Goal: Task Accomplishment & Management: Use online tool/utility

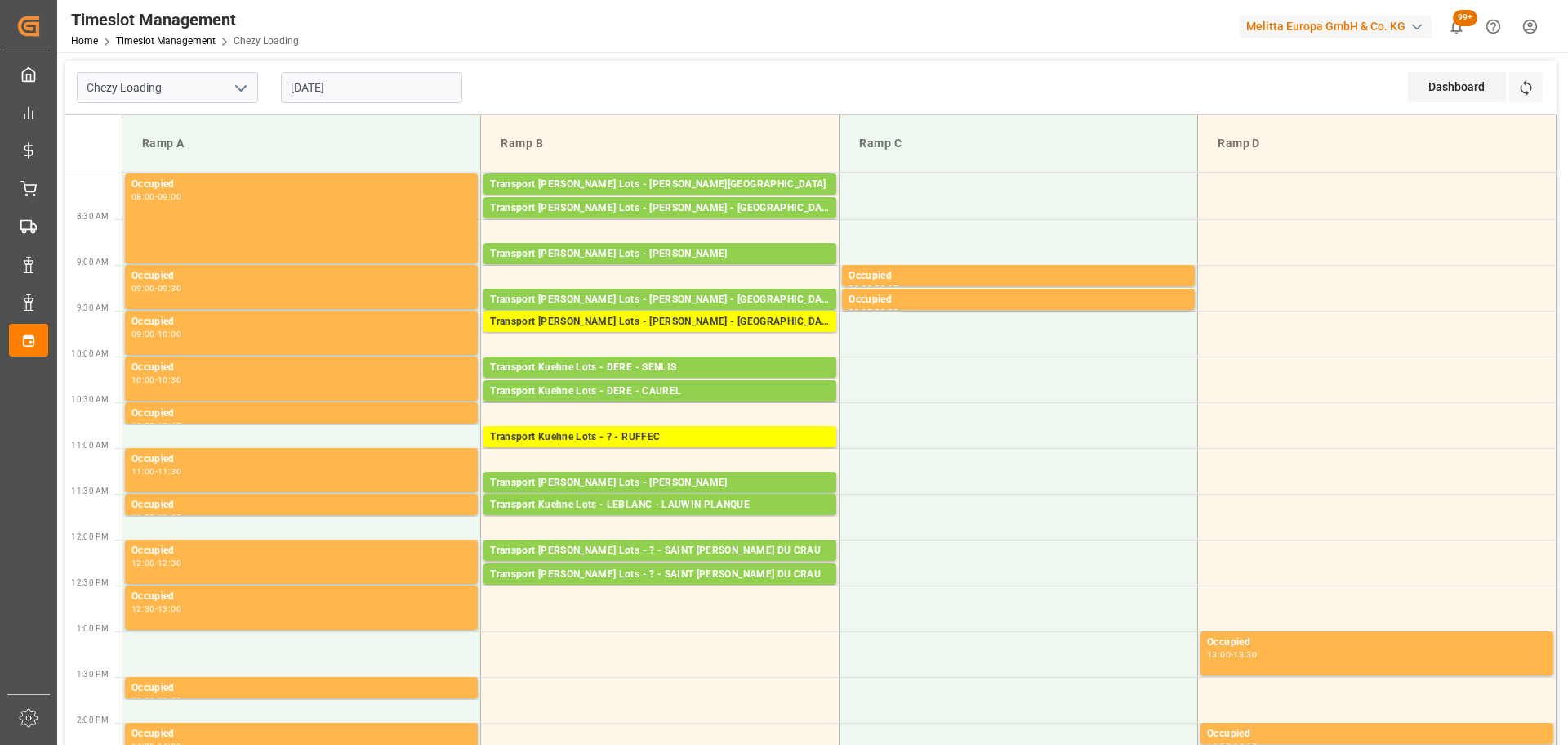
click at [228, 123] on td "Ramp A" at bounding box center [302, 144] width 359 height 57
click at [291, 79] on input "[DATE]" at bounding box center [372, 87] width 181 height 31
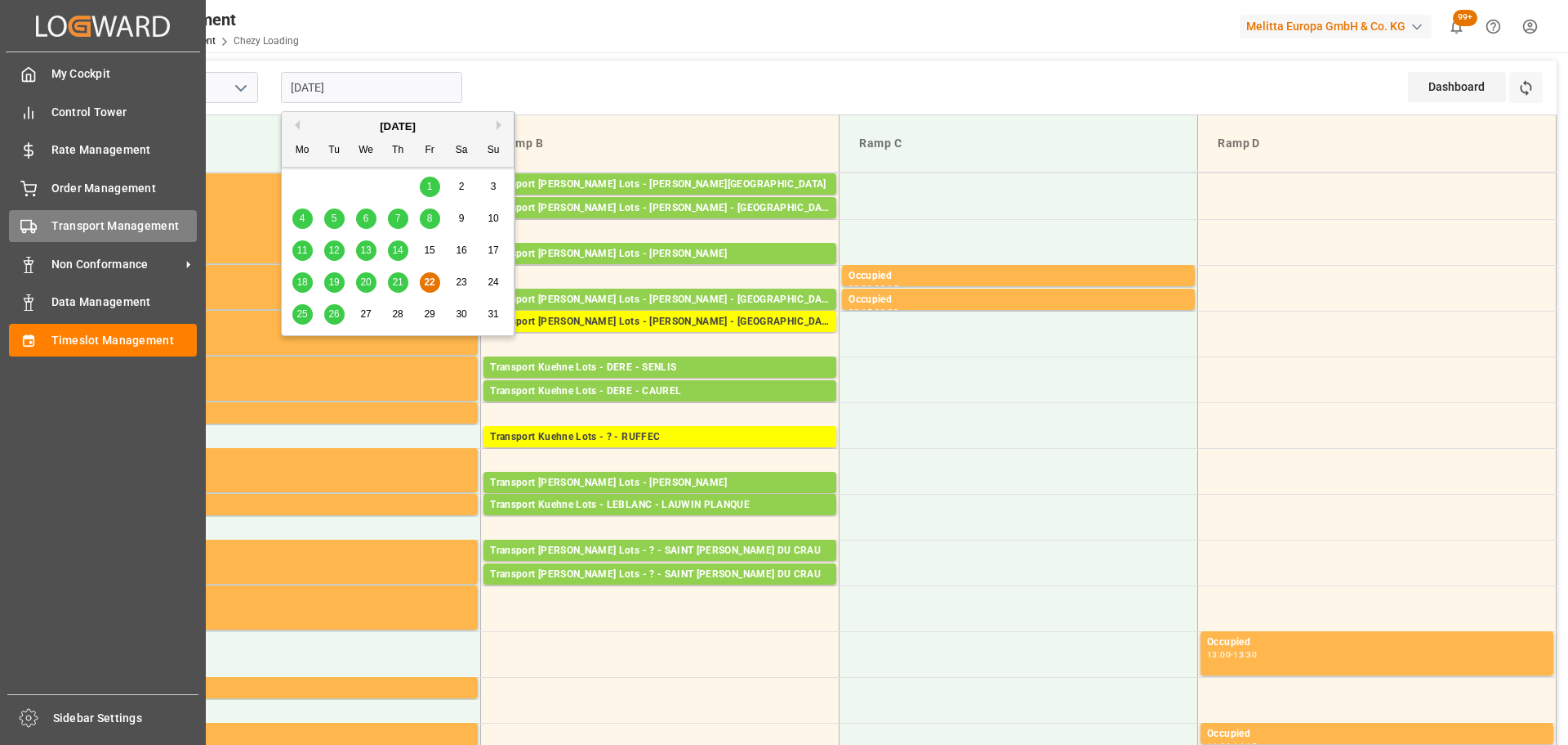
click at [53, 219] on span "Transport Management" at bounding box center [124, 225] width 146 height 17
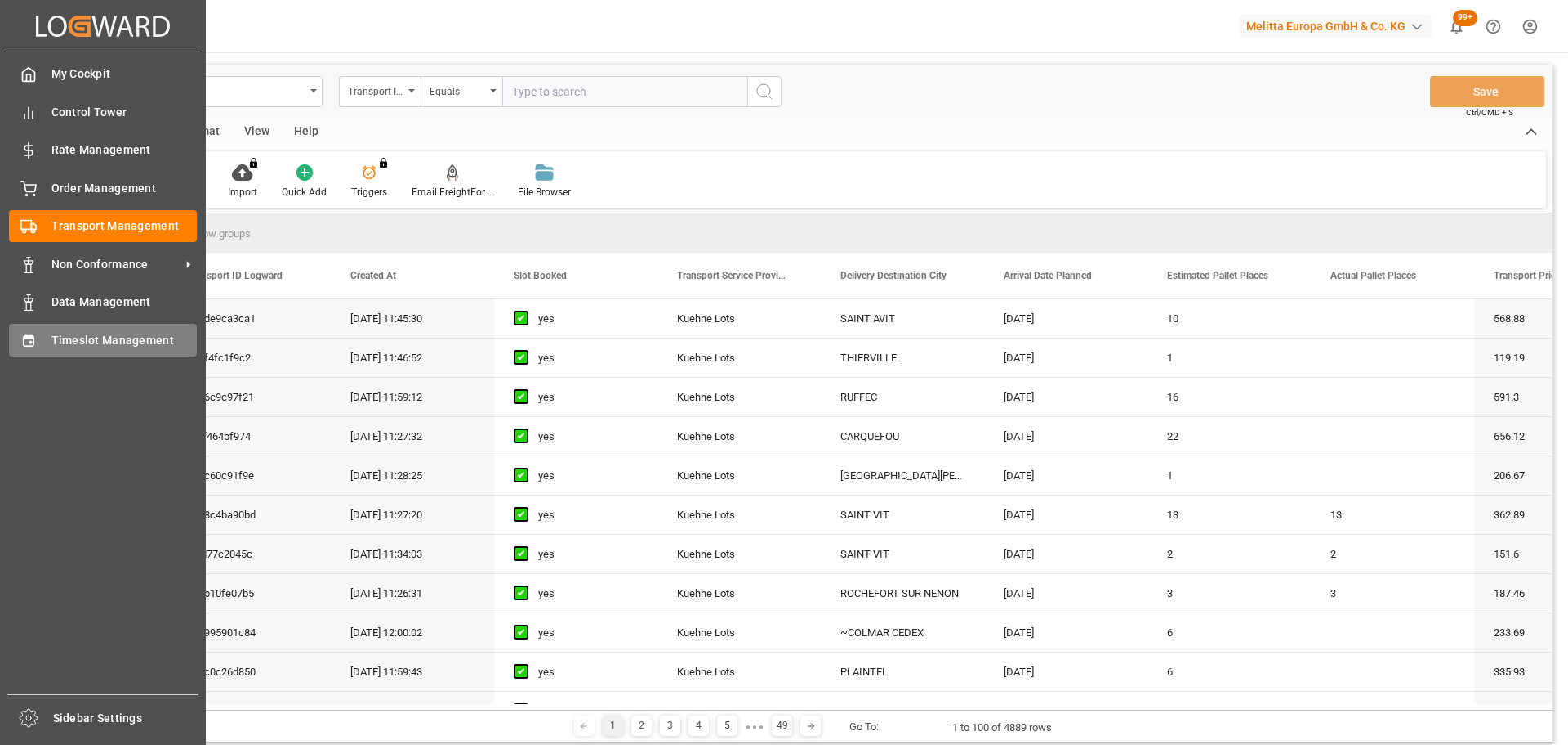
click at [70, 330] on div "Timeslot Management Timeslot Management" at bounding box center [103, 339] width 188 height 32
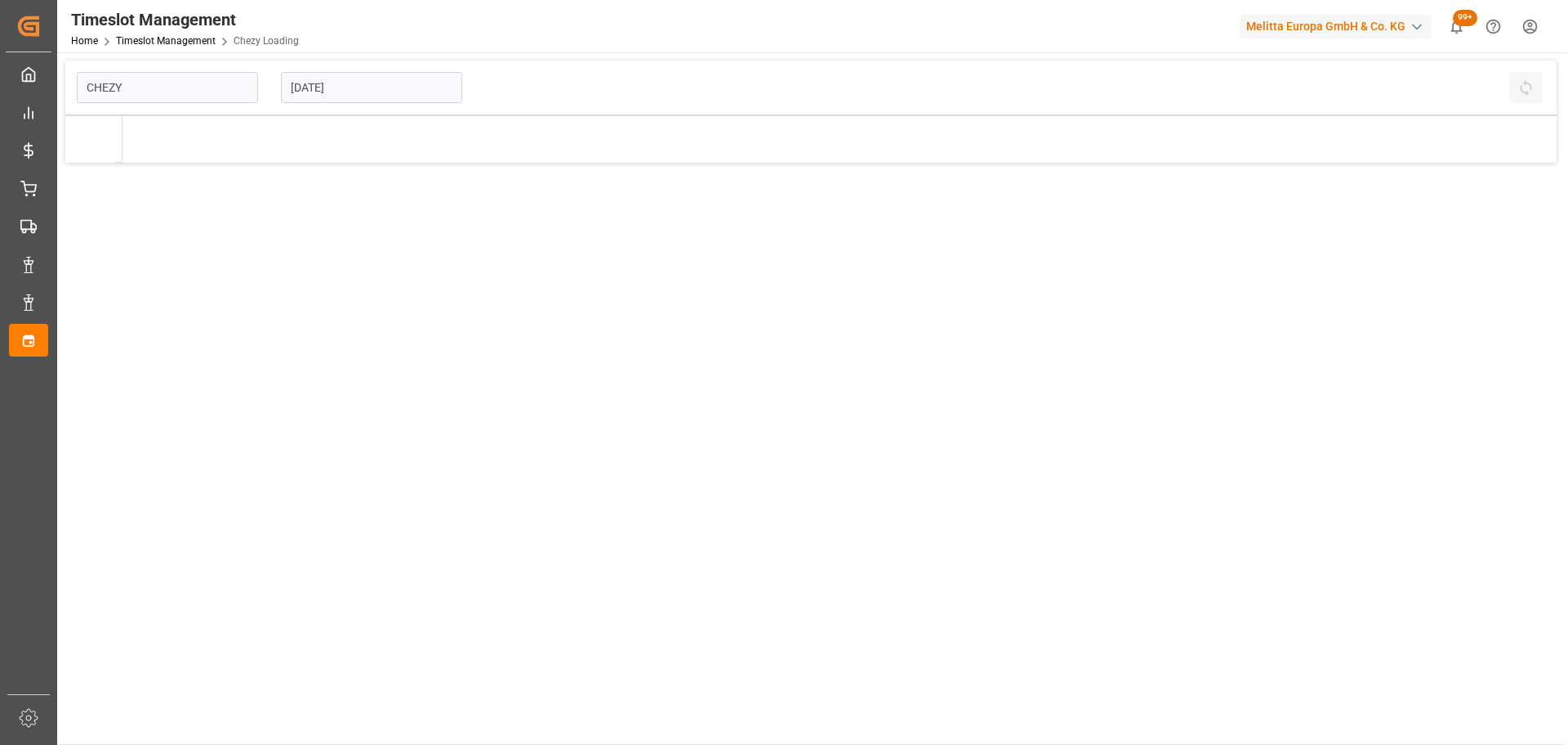
type input "Chezy Loading"
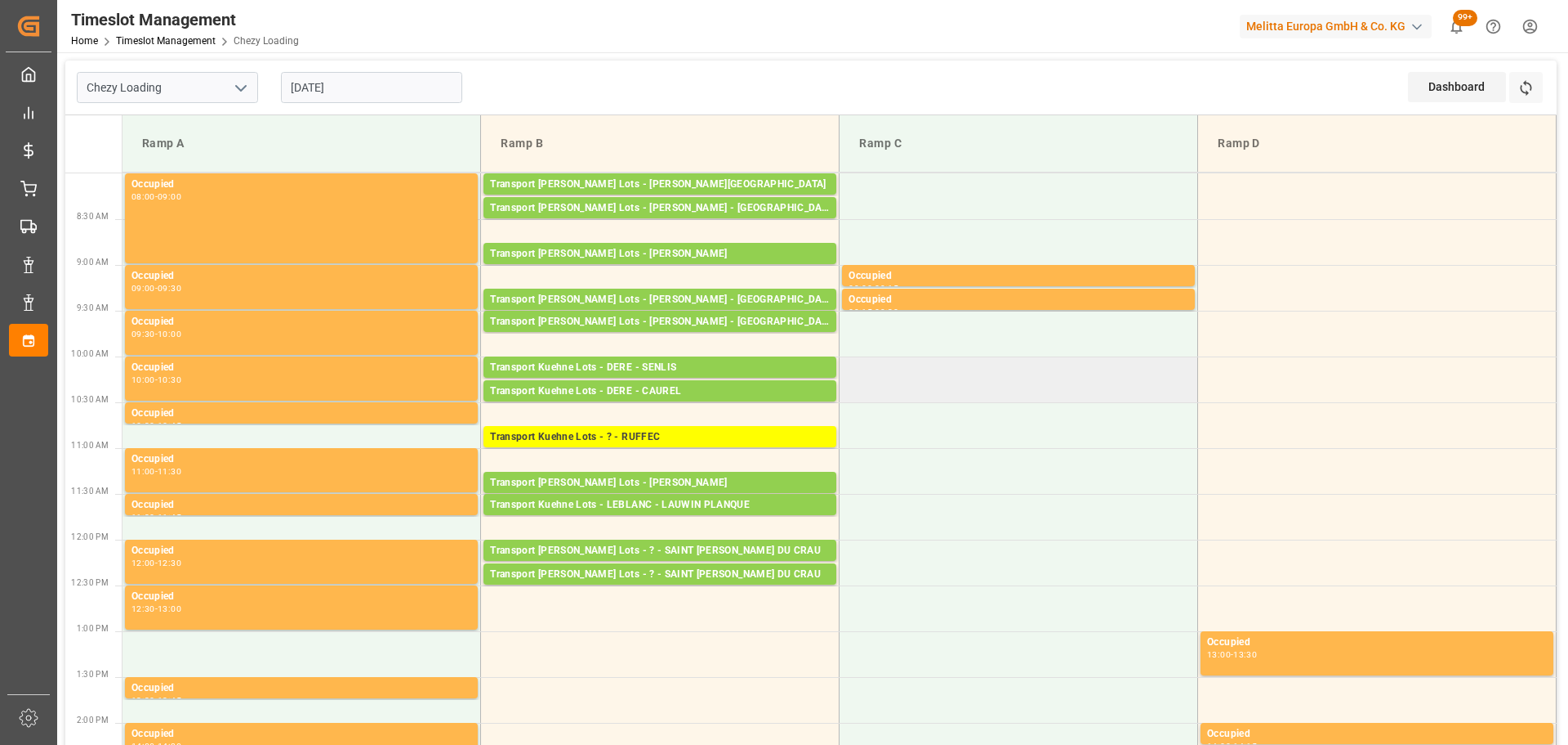
drag, startPoint x: 1140, startPoint y: 396, endPoint x: 1117, endPoint y: 376, distance: 30.5
click at [1140, 396] on td at bounding box center [1020, 379] width 359 height 45
drag, startPoint x: 1039, startPoint y: 567, endPoint x: 524, endPoint y: 224, distance: 618.8
click at [1034, 555] on td at bounding box center [1020, 562] width 359 height 45
